Goal: Information Seeking & Learning: Find specific fact

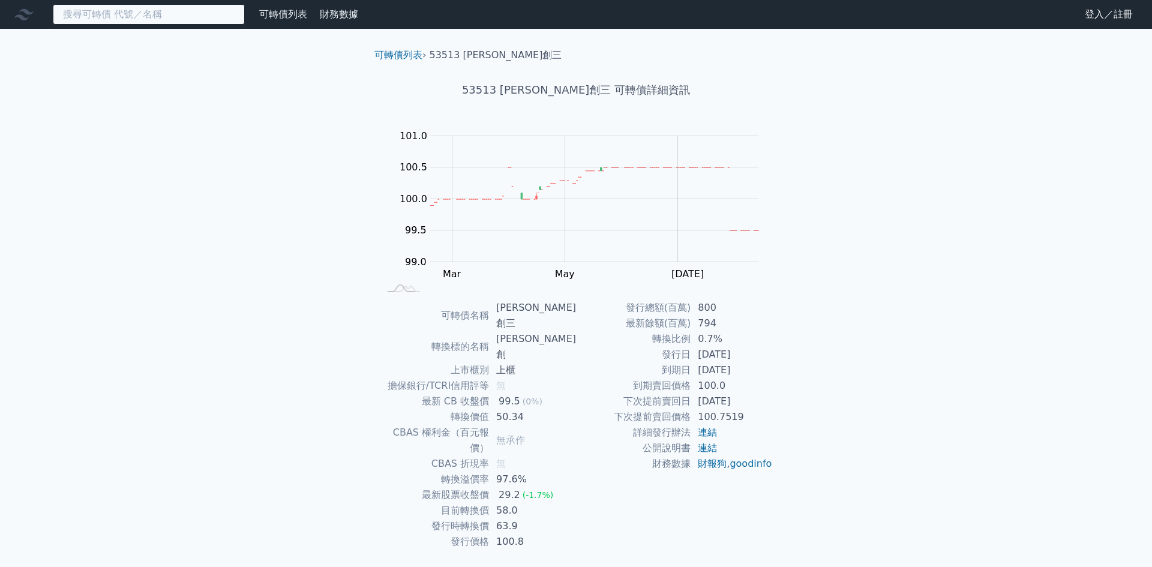
click at [208, 15] on input at bounding box center [149, 14] width 192 height 20
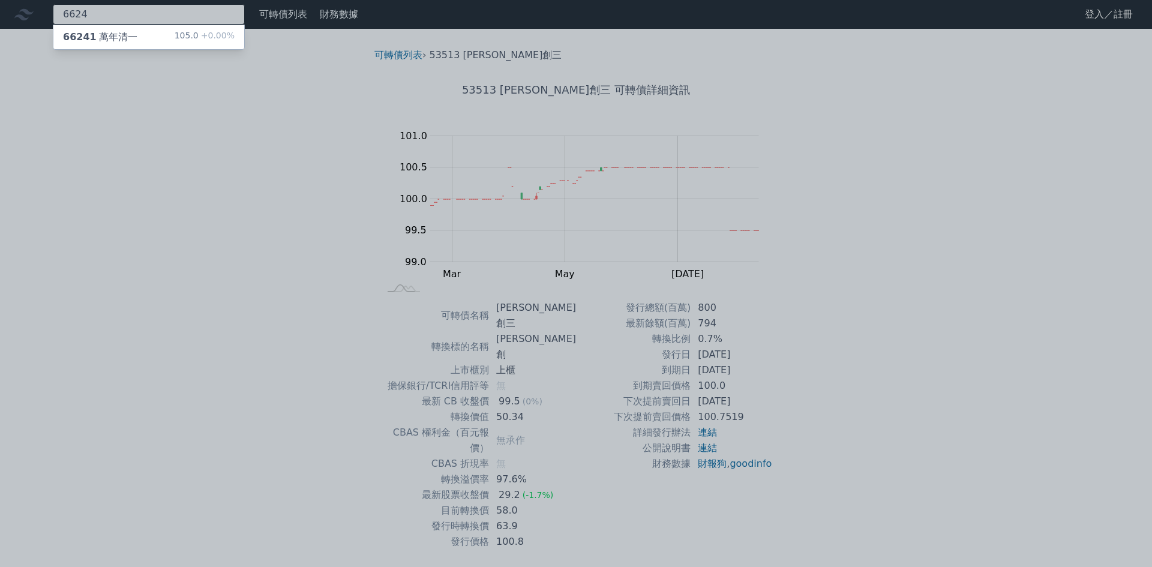
type input "6624"
click at [138, 40] on div "66241 萬年清一 105.0 +0.00%" at bounding box center [148, 37] width 191 height 24
click at [80, 214] on div at bounding box center [576, 283] width 1152 height 567
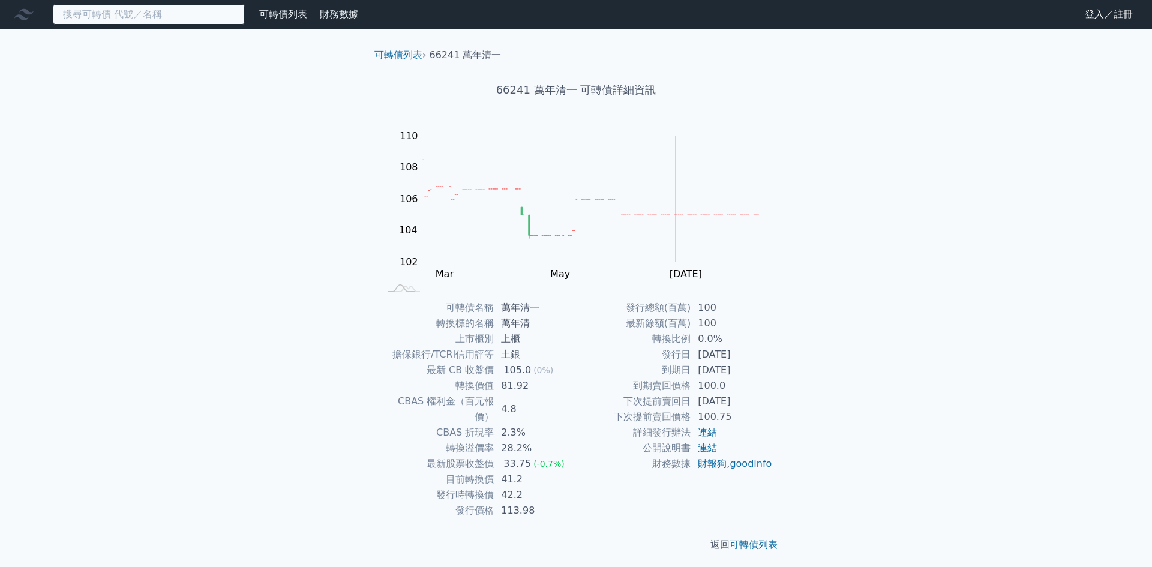
click at [79, 8] on input at bounding box center [149, 14] width 192 height 20
